Goal: Information Seeking & Learning: Learn about a topic

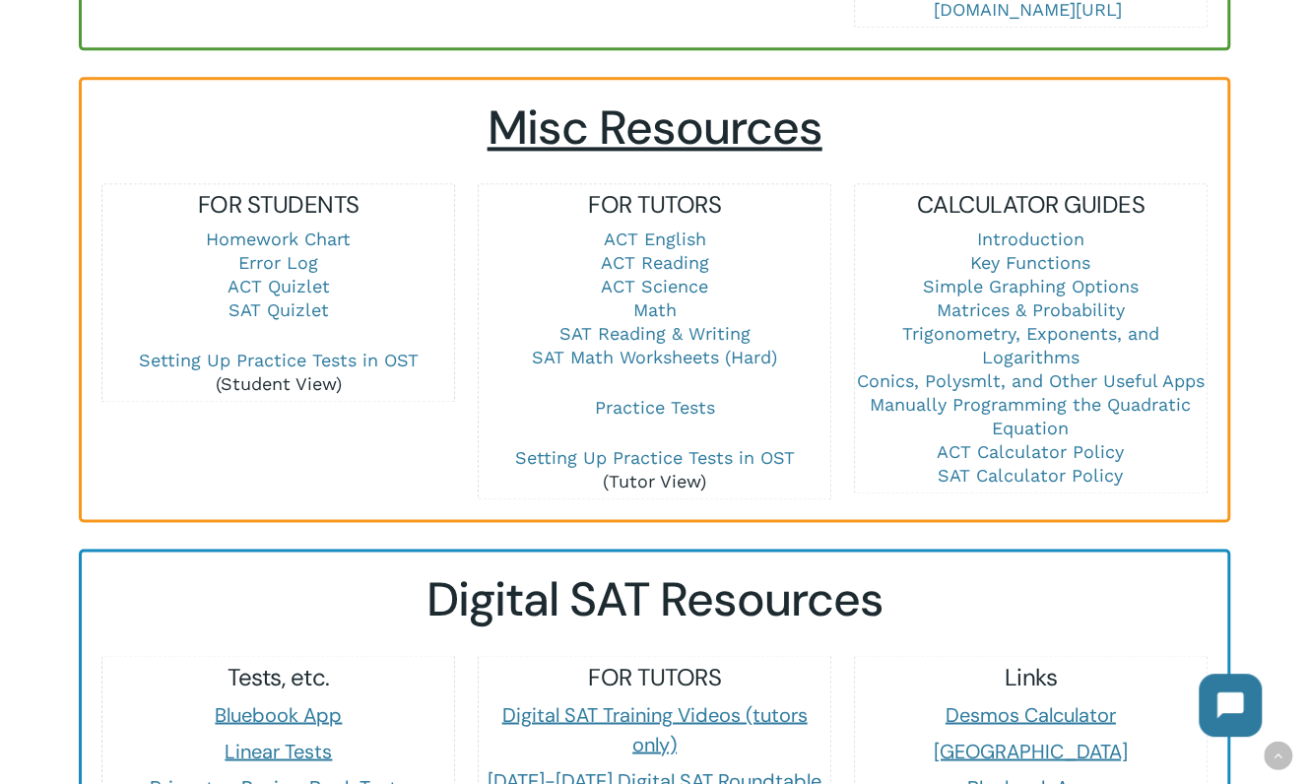
scroll to position [1379, 0]
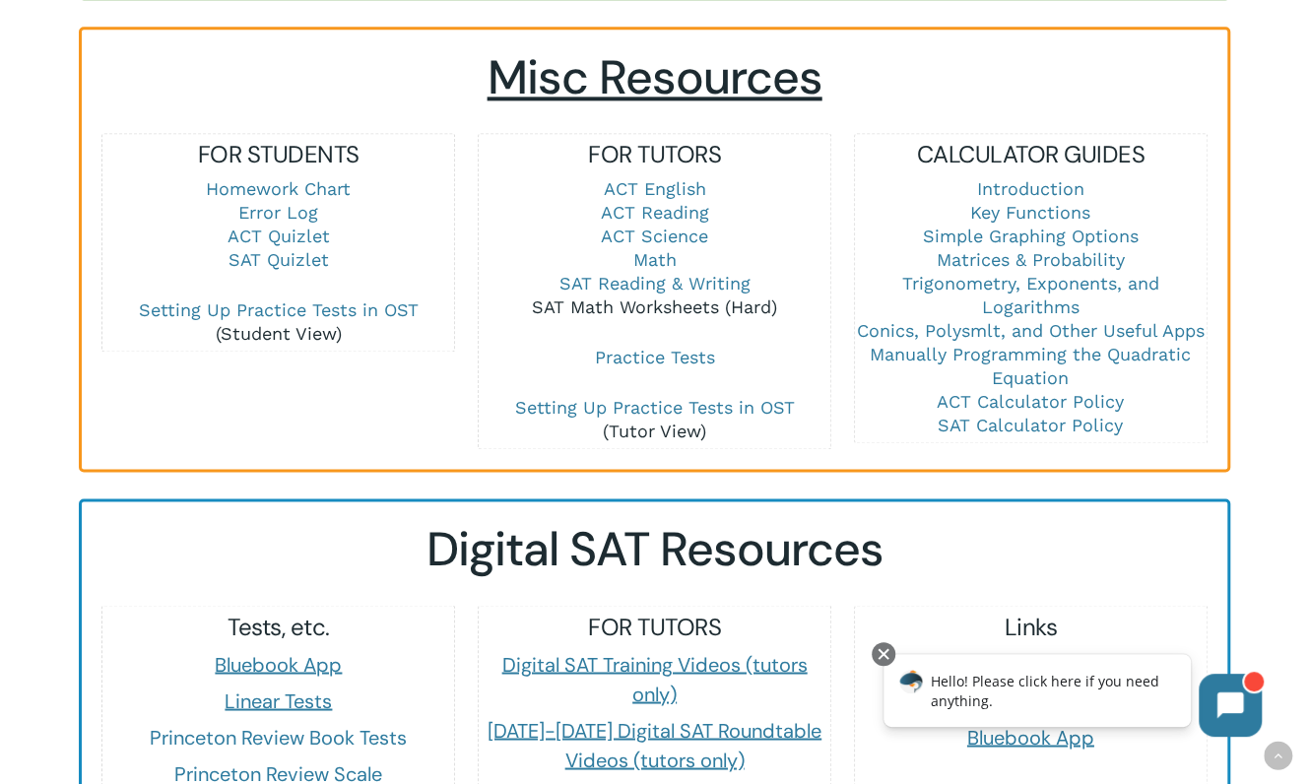
click at [633, 297] on link "SAT Math Worksheets (Hard)" at bounding box center [654, 307] width 245 height 21
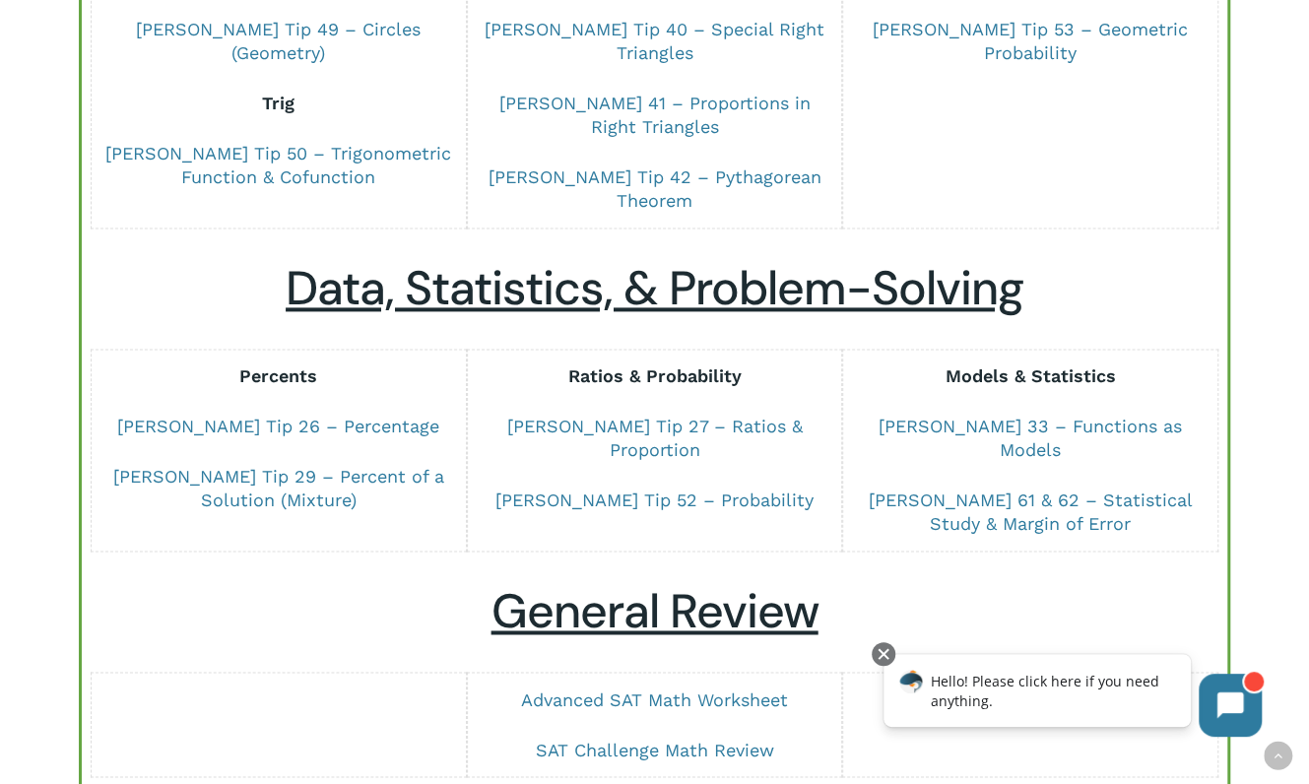
scroll to position [1379, 0]
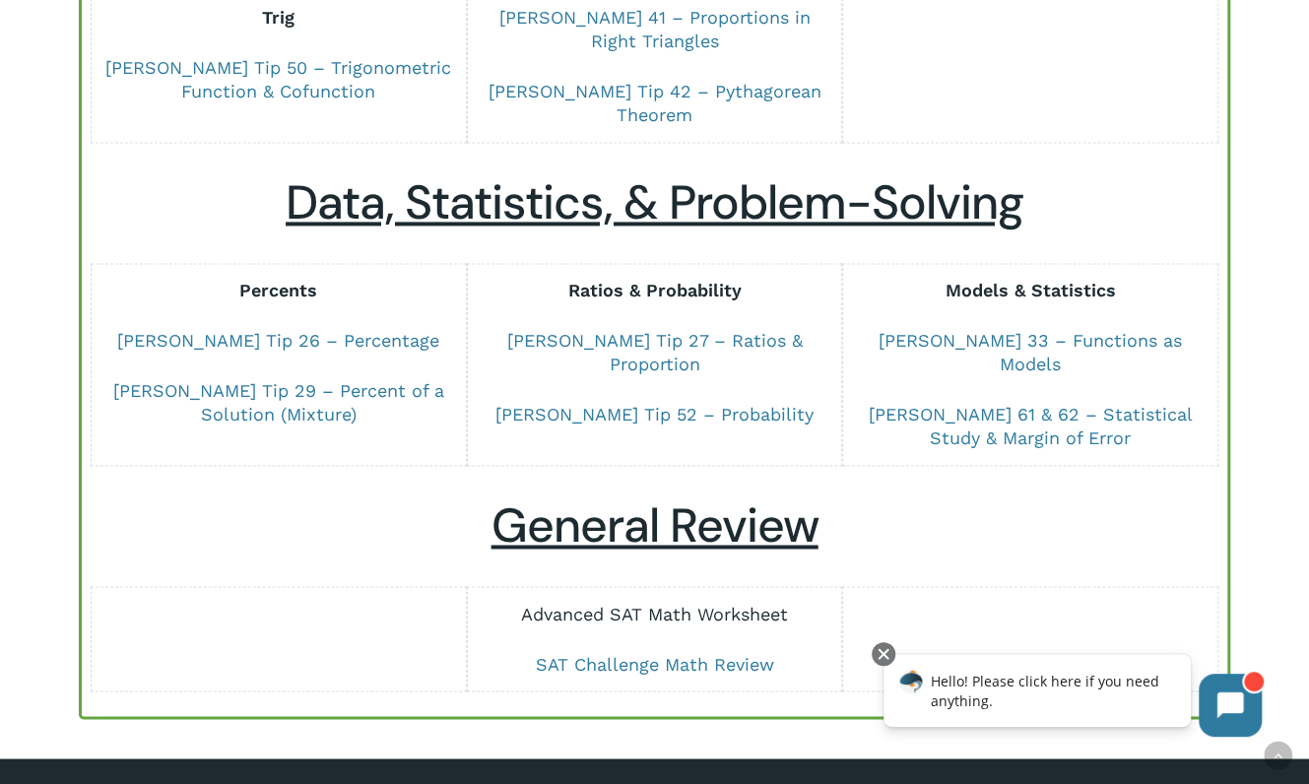
click at [686, 603] on link "Advanced SAT Math Worksheet" at bounding box center [654, 613] width 267 height 21
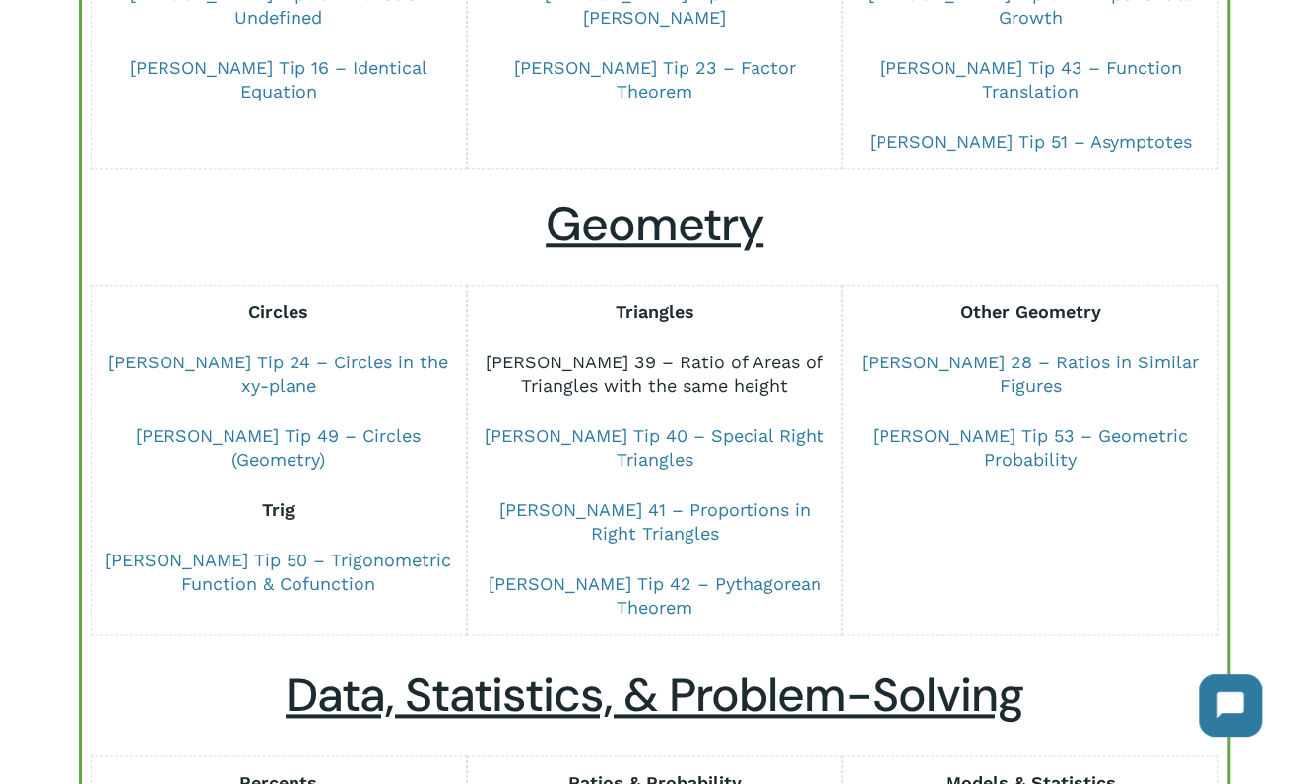
scroll to position [591, 0]
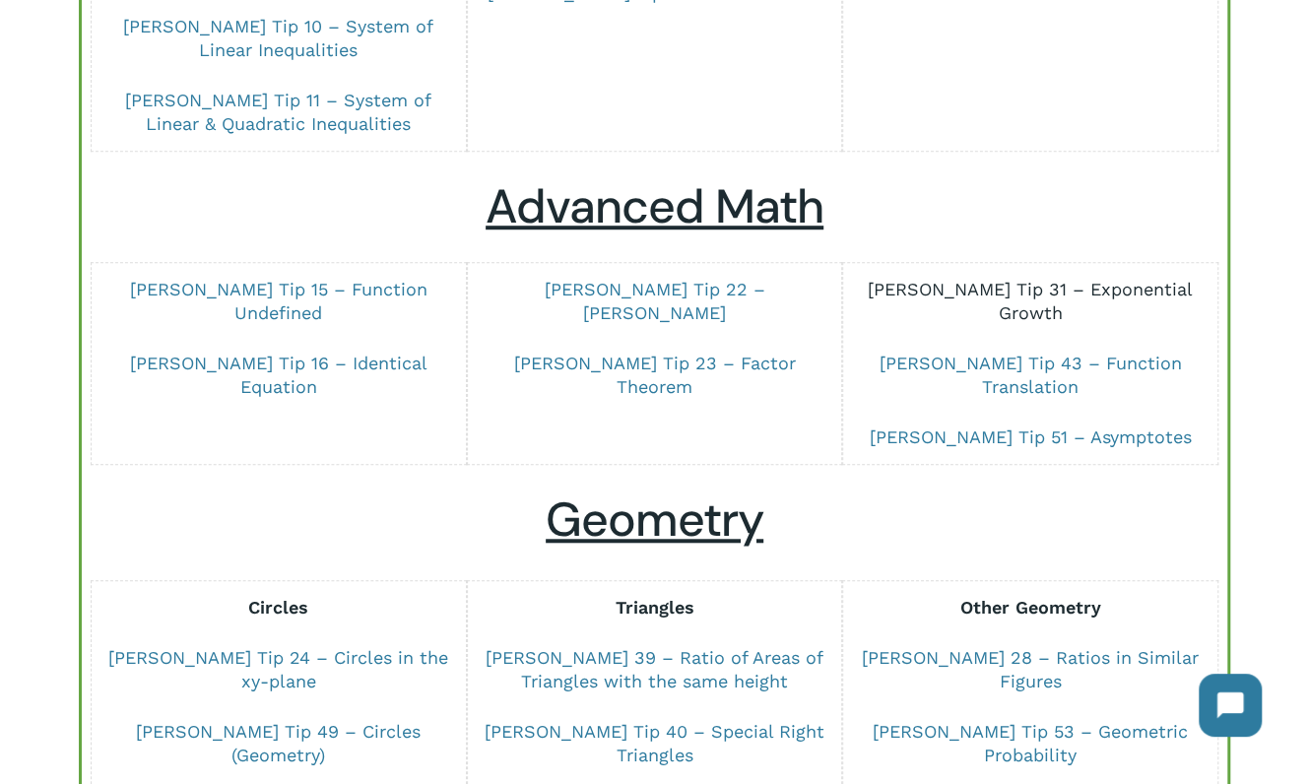
click at [1032, 291] on link "Dr Chung Tip 31 – Exponential Growth" at bounding box center [1030, 301] width 325 height 44
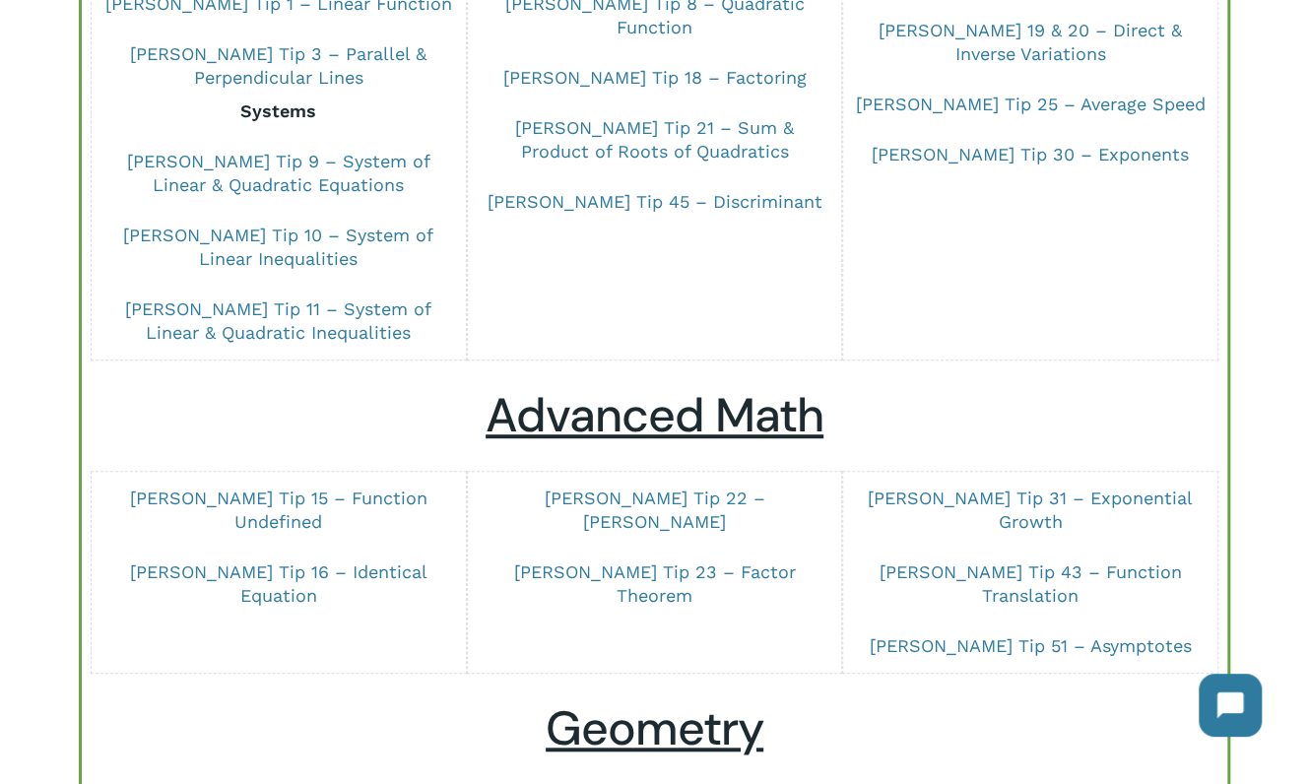
scroll to position [296, 0]
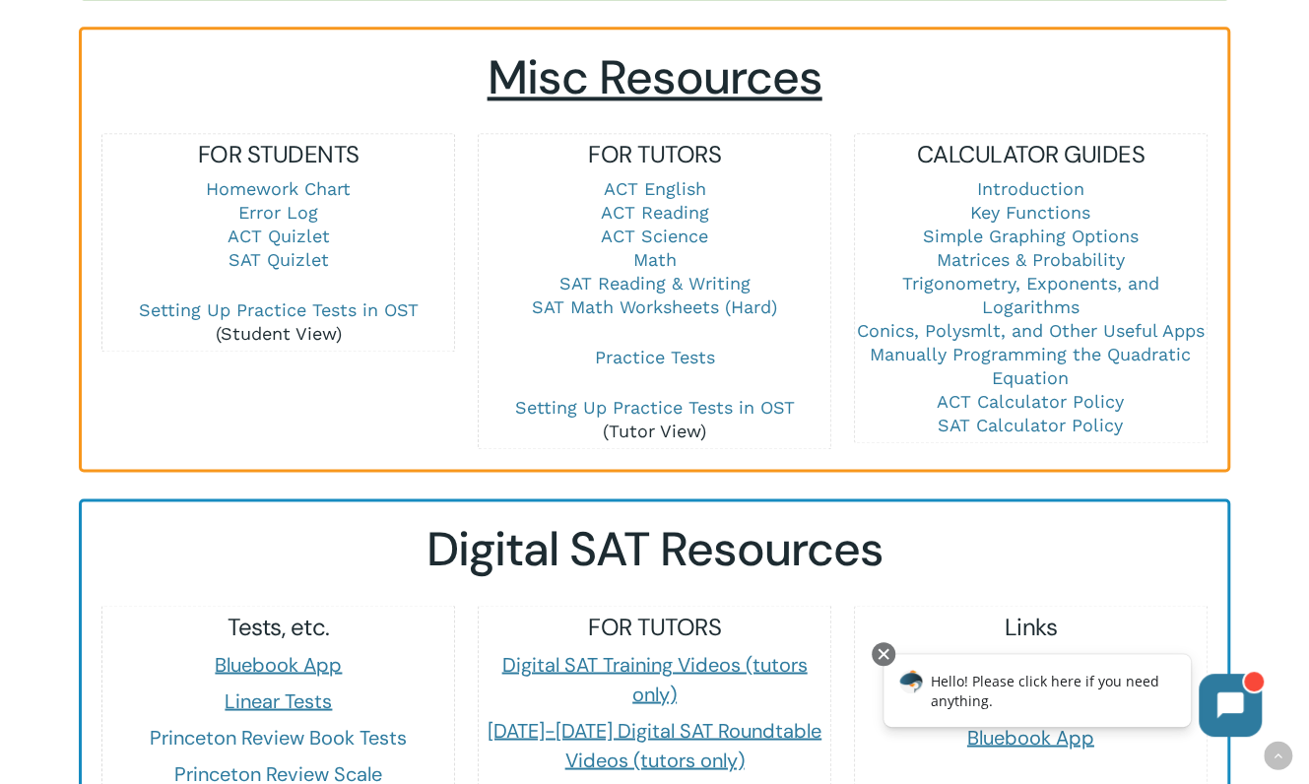
scroll to position [1379, 0]
click at [664, 269] on p "ACT English ACT Reading ACT Science Math SAT Reading & Writing SAT Math Workshe…" at bounding box center [655, 261] width 352 height 168
click at [666, 273] on link "SAT Reading & Writing" at bounding box center [655, 283] width 191 height 21
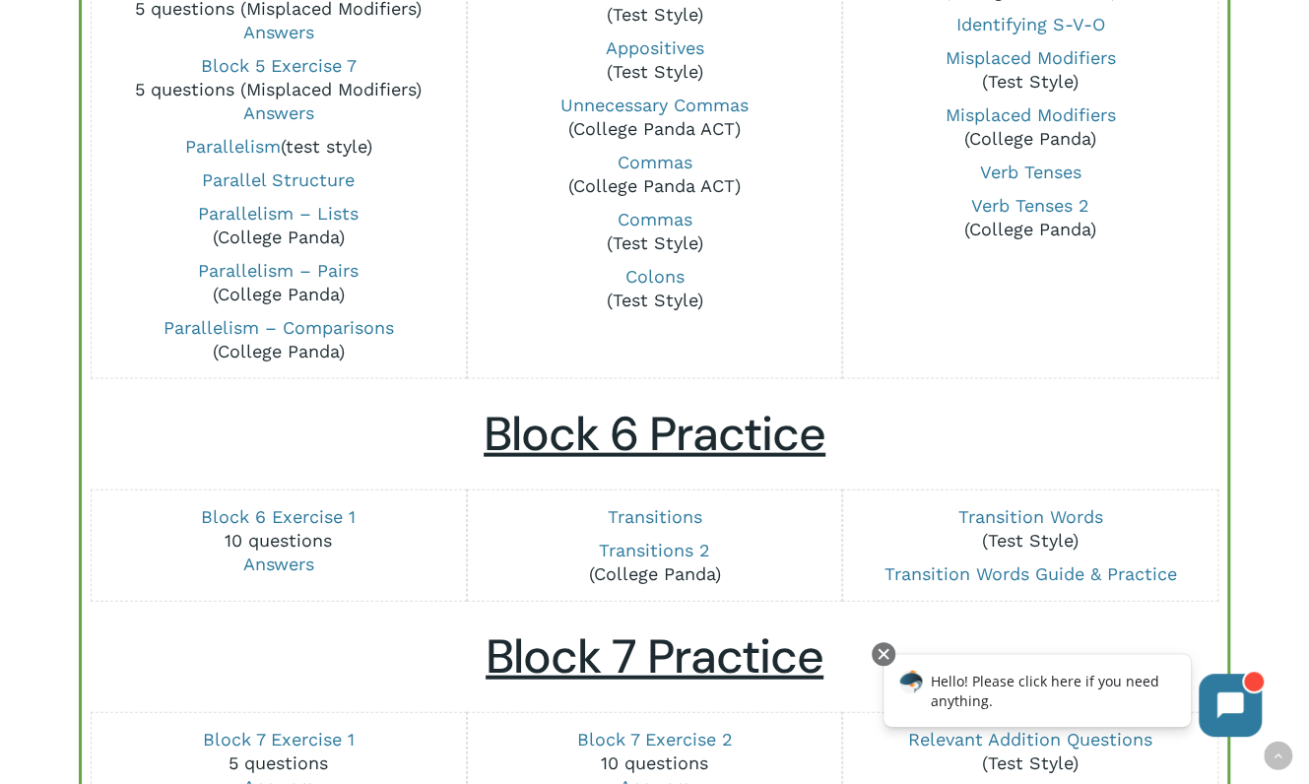
scroll to position [1478, 0]
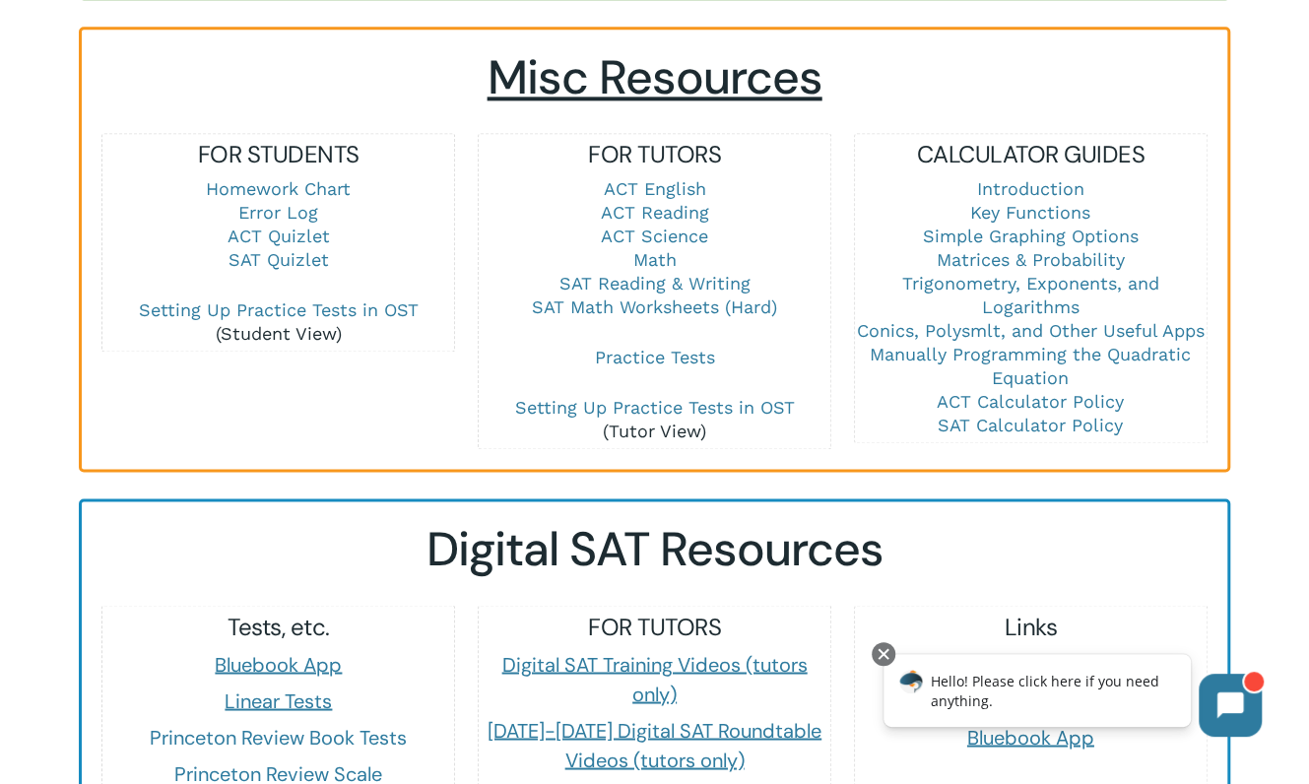
drag, startPoint x: 34, startPoint y: 53, endPoint x: 47, endPoint y: 41, distance: 17.4
